Goal: Obtain resource: Download file/media

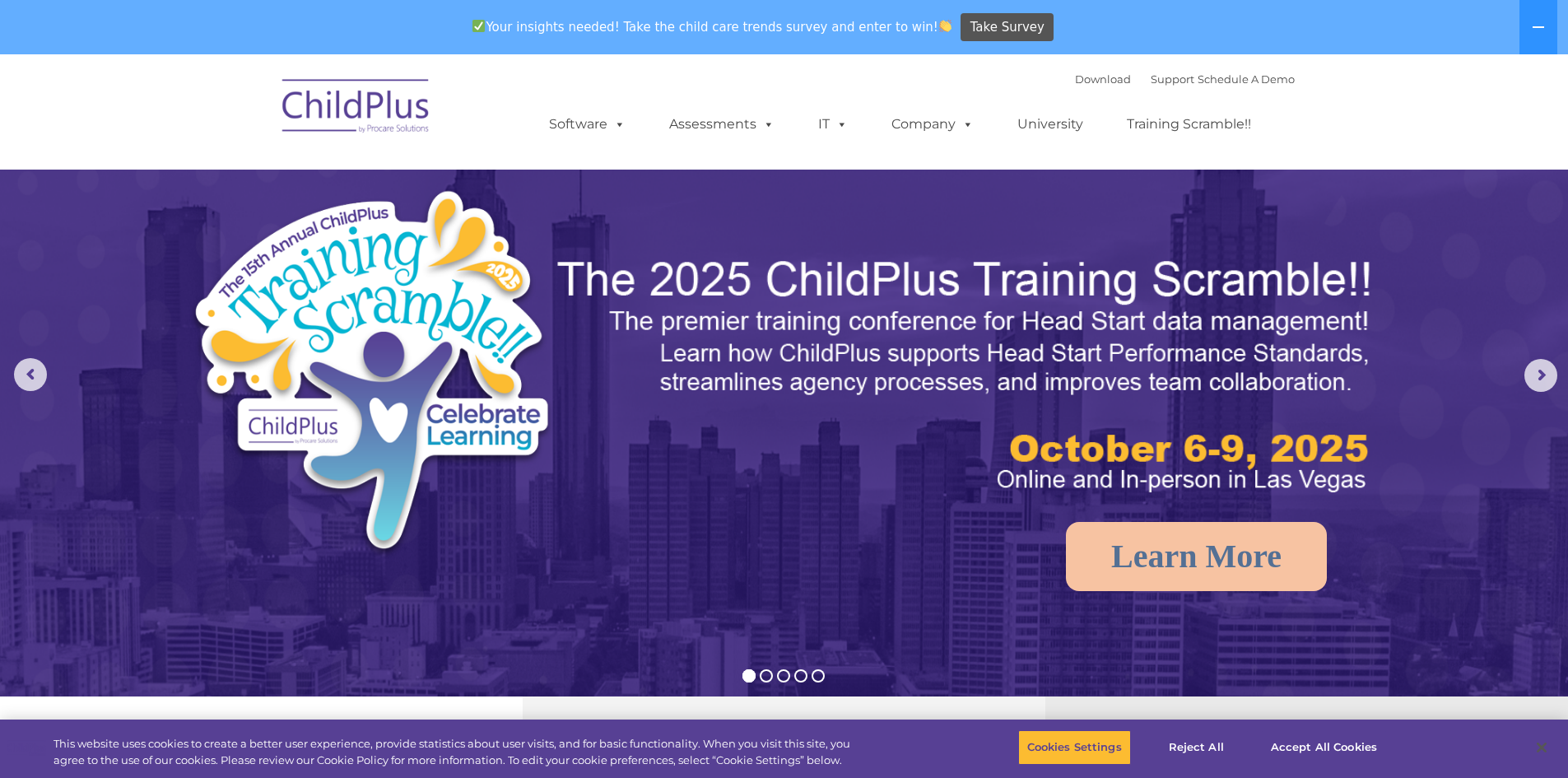
select select "MEDIUM"
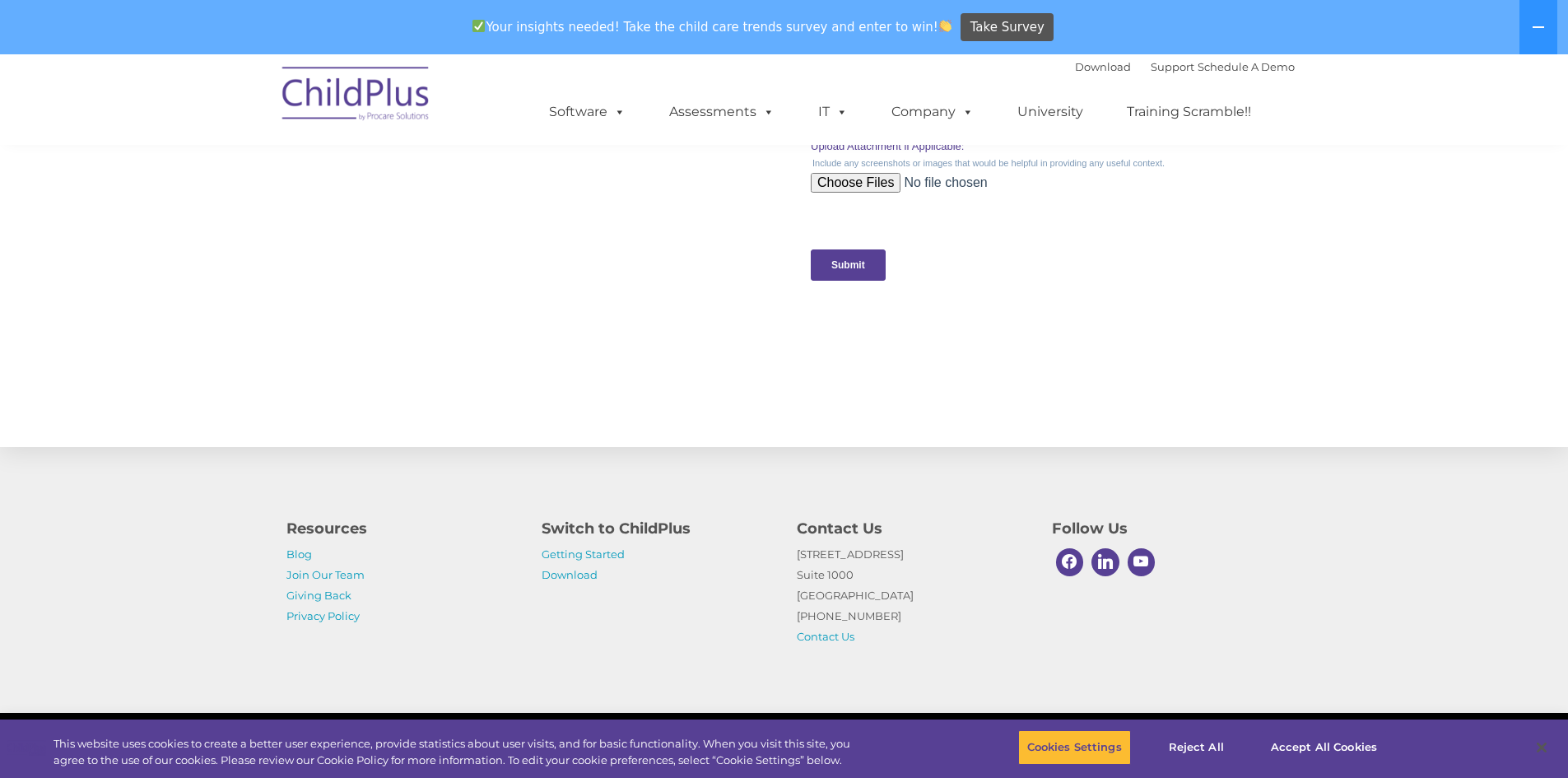
scroll to position [1611, 0]
click at [564, 577] on link "Download" at bounding box center [569, 574] width 56 height 13
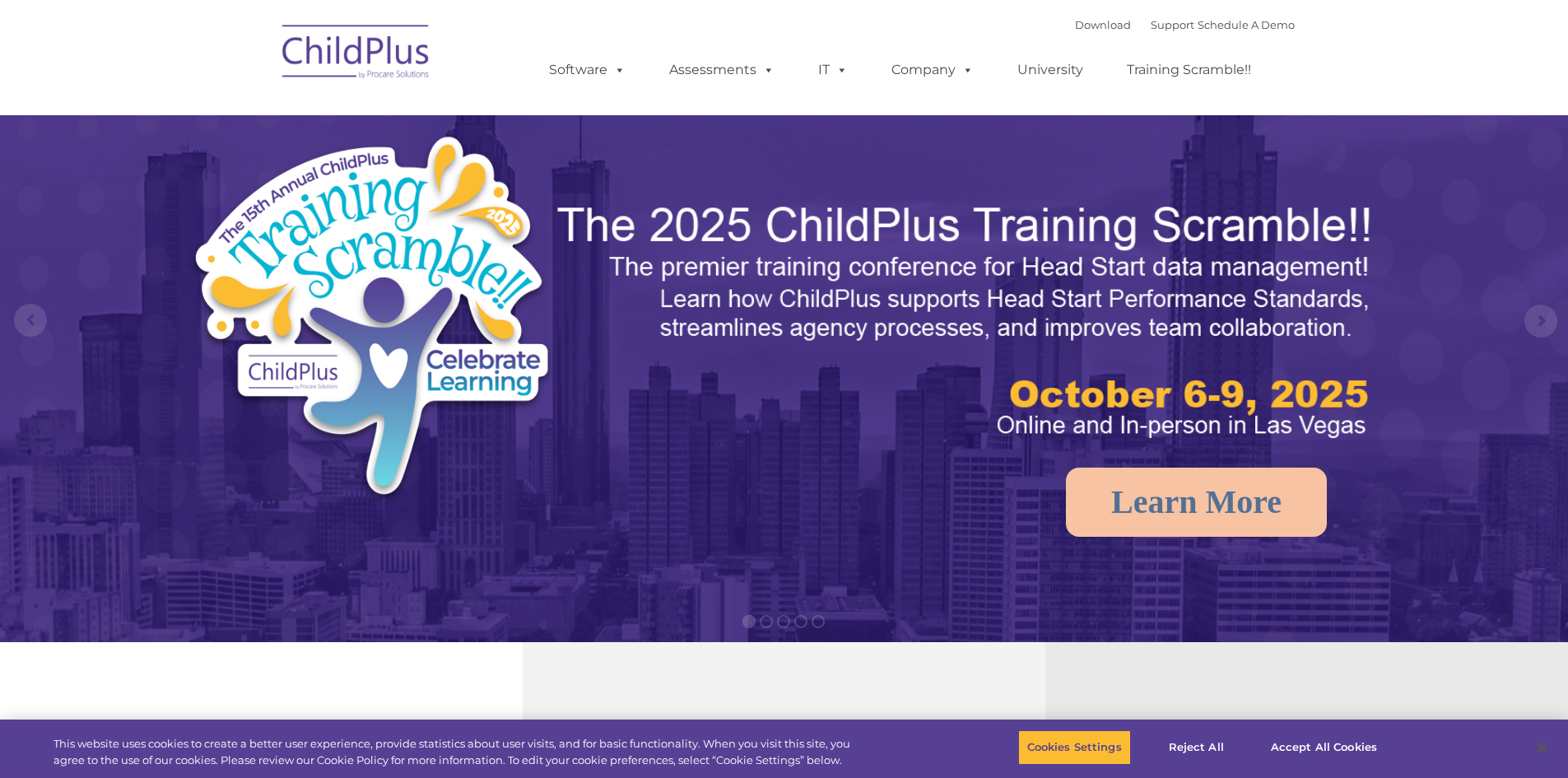
select select "MEDIUM"
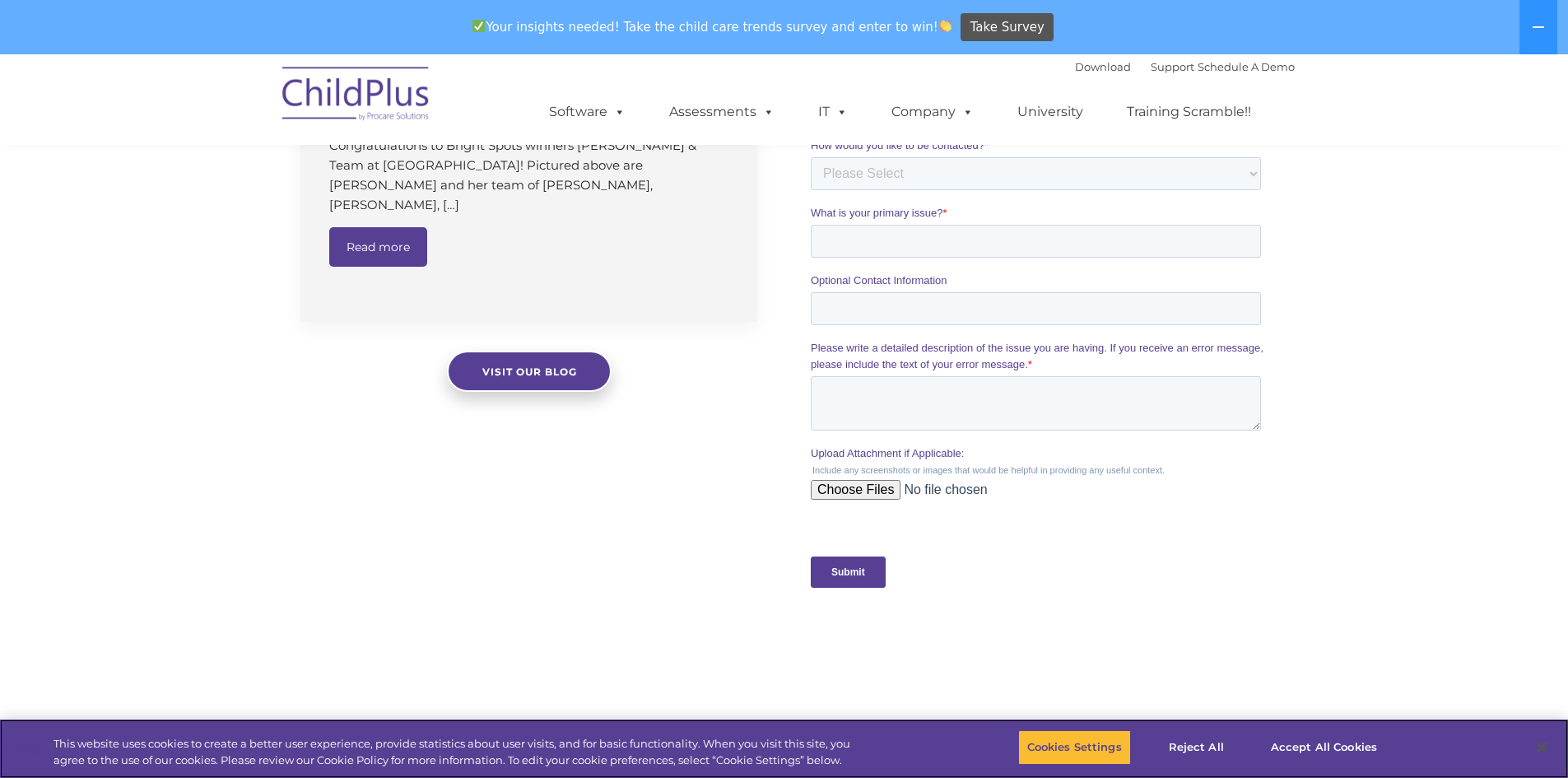
scroll to position [1627, 0]
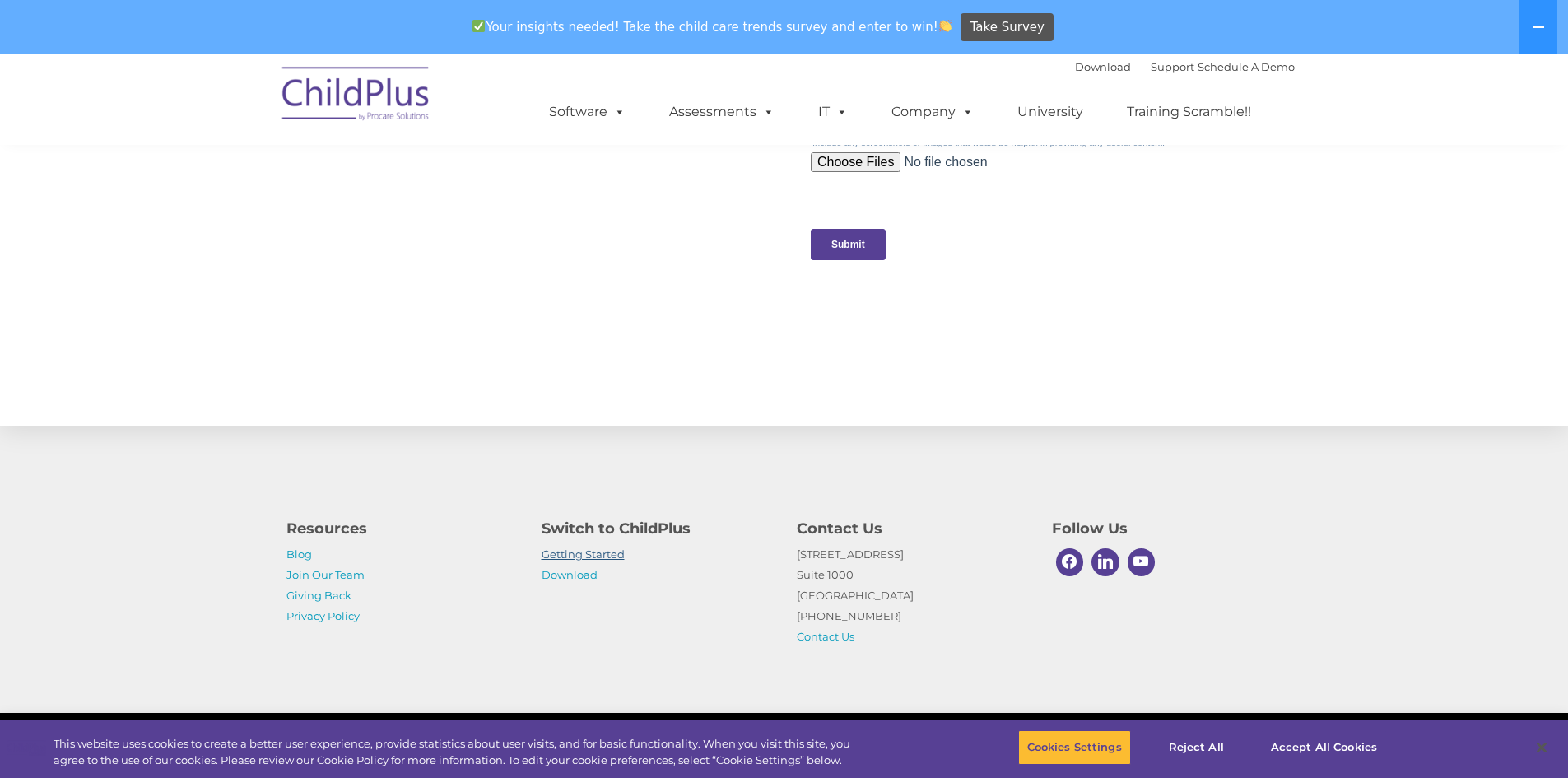
click at [560, 557] on link "Getting Started" at bounding box center [583, 554] width 84 height 13
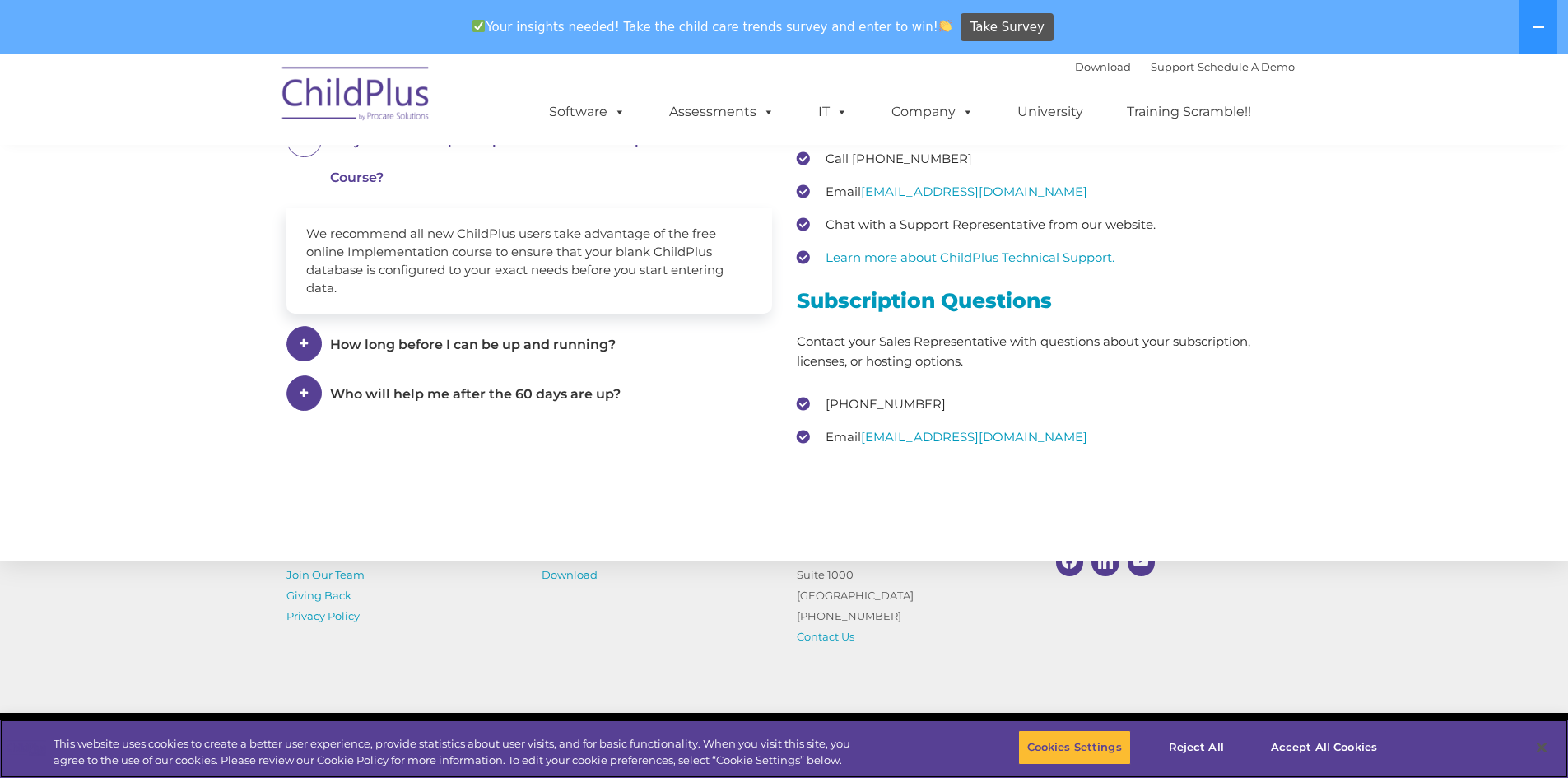
scroll to position [2452, 0]
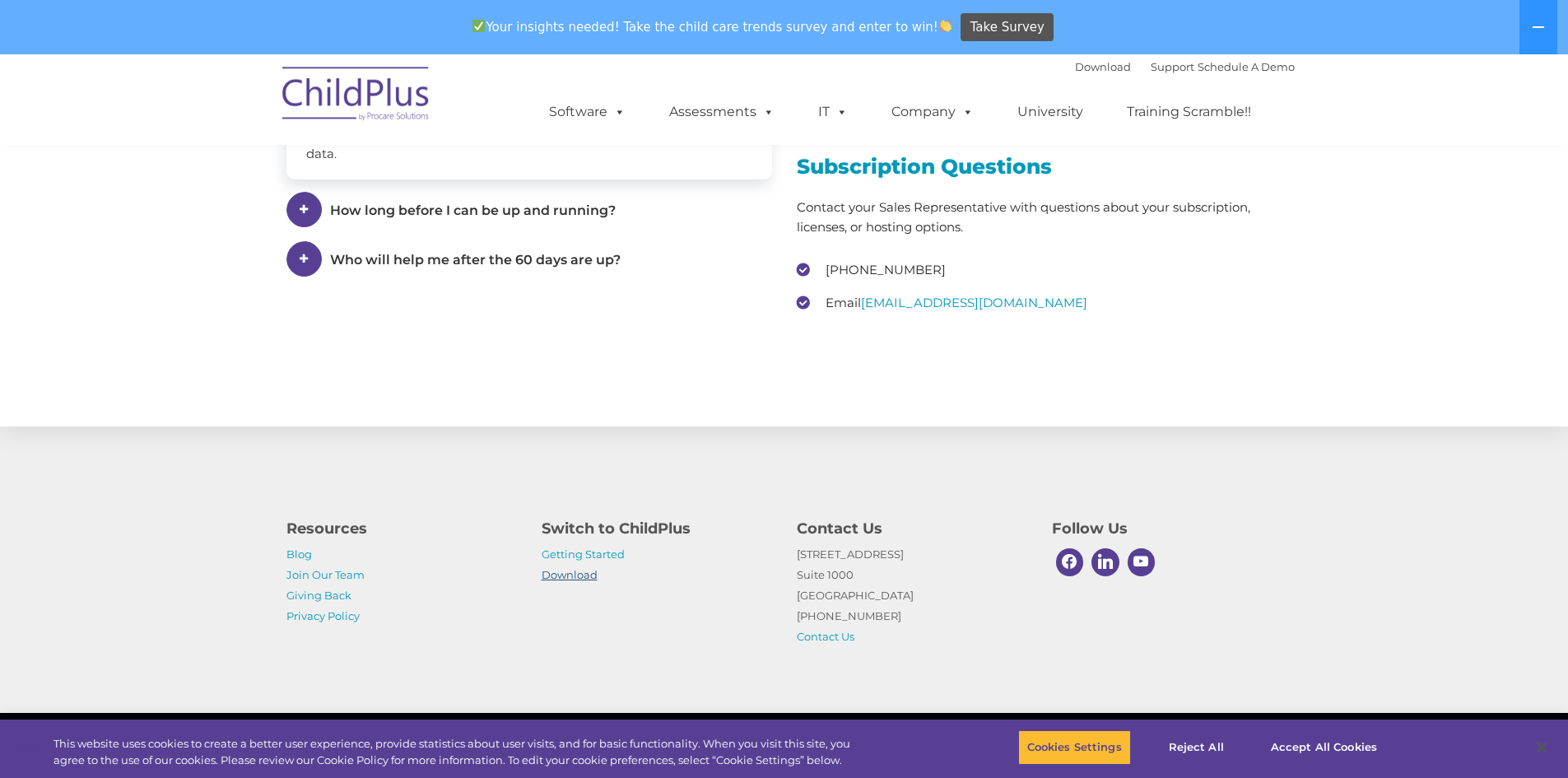
click at [560, 581] on link "Download" at bounding box center [569, 574] width 56 height 13
